Goal: Navigation & Orientation: Find specific page/section

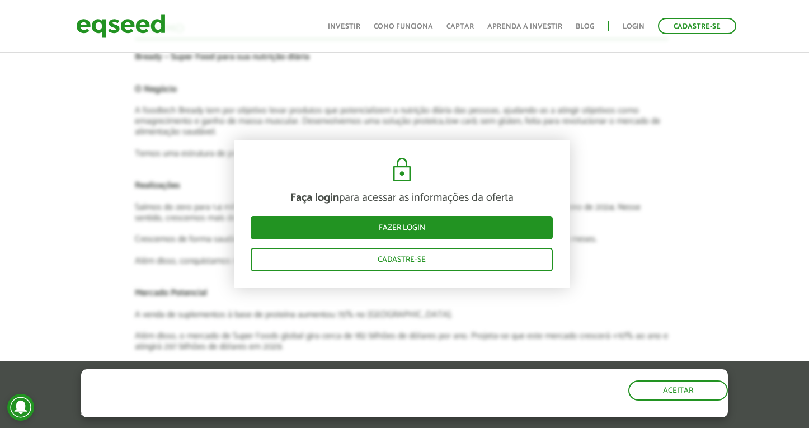
scroll to position [1312, 6]
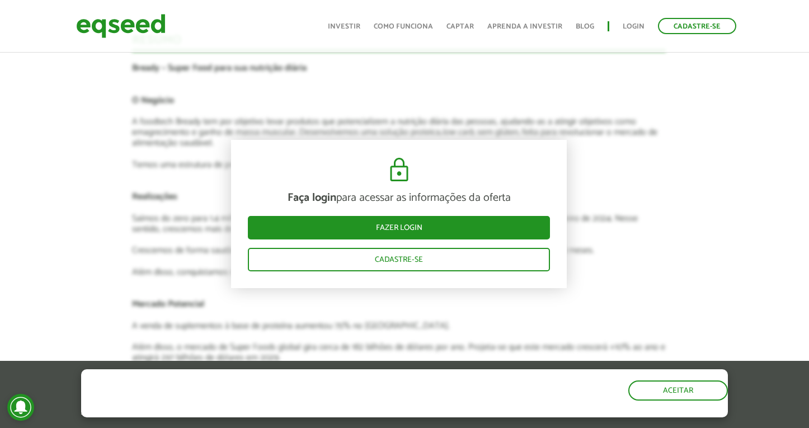
drag, startPoint x: 536, startPoint y: 2, endPoint x: 121, endPoint y: 220, distance: 468.3
click at [121, 220] on div "Faça login para acessar as informações da oferta Fazer login Cadastre-se Pitch …" at bounding box center [399, 269] width 826 height 1514
